Goal: Task Accomplishment & Management: Manage account settings

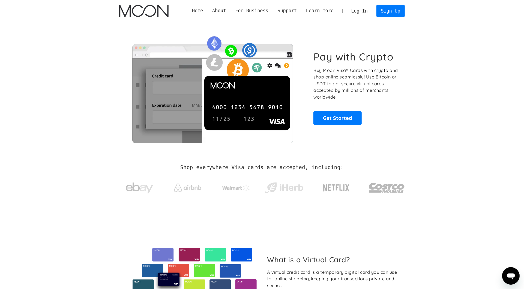
click at [360, 8] on link "Log In" at bounding box center [360, 11] width 26 height 12
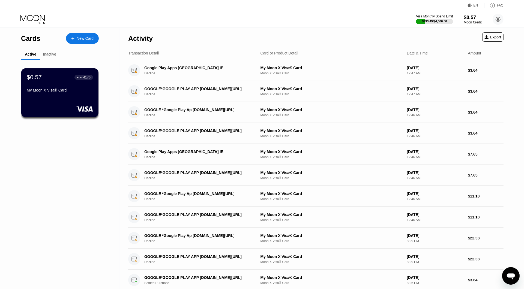
click at [436, 27] on div "Visa Monthly Spend Limit $993.49 / $4,000.00 $0.57 Moon Credit Dokkan Beast [EM…" at bounding box center [262, 19] width 524 height 16
click at [438, 23] on div "$993.49 / $4,000.00" at bounding box center [434, 21] width 25 height 3
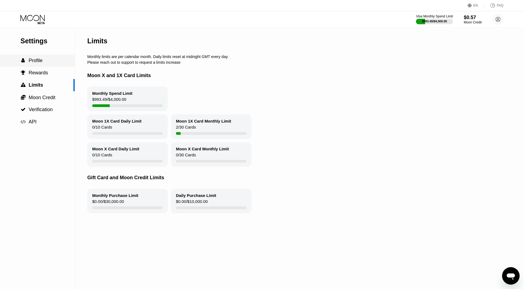
click at [48, 64] on div " Profile" at bounding box center [37, 61] width 75 height 6
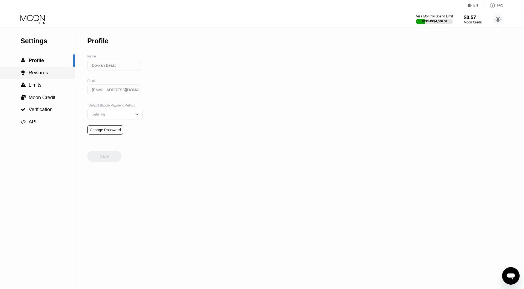
click at [47, 67] on div " Profile" at bounding box center [37, 61] width 75 height 12
click at [47, 71] on div " Rewards" at bounding box center [37, 73] width 75 height 12
